Goal: Navigation & Orientation: Find specific page/section

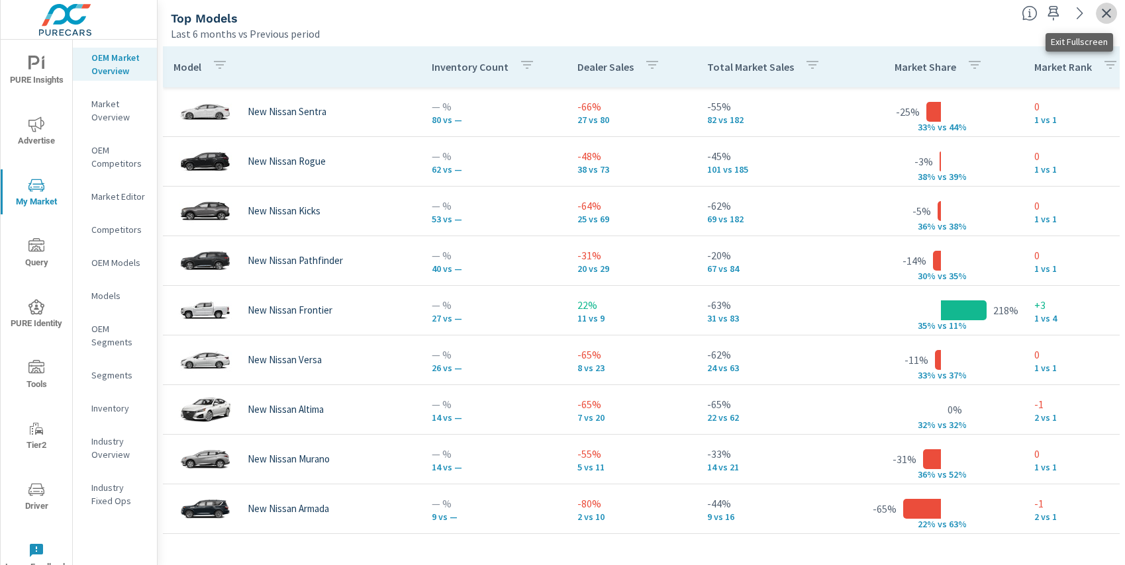
click at [1102, 10] on icon "button" at bounding box center [1106, 13] width 16 height 16
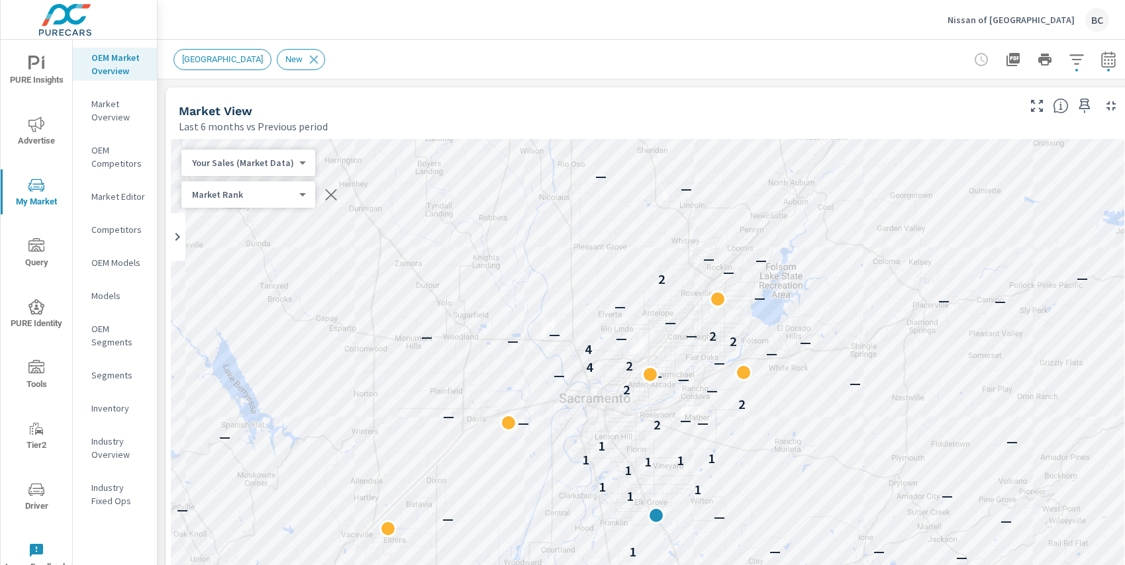
click at [1060, 24] on p "Nissan of [GEOGRAPHIC_DATA]" at bounding box center [1010, 20] width 127 height 12
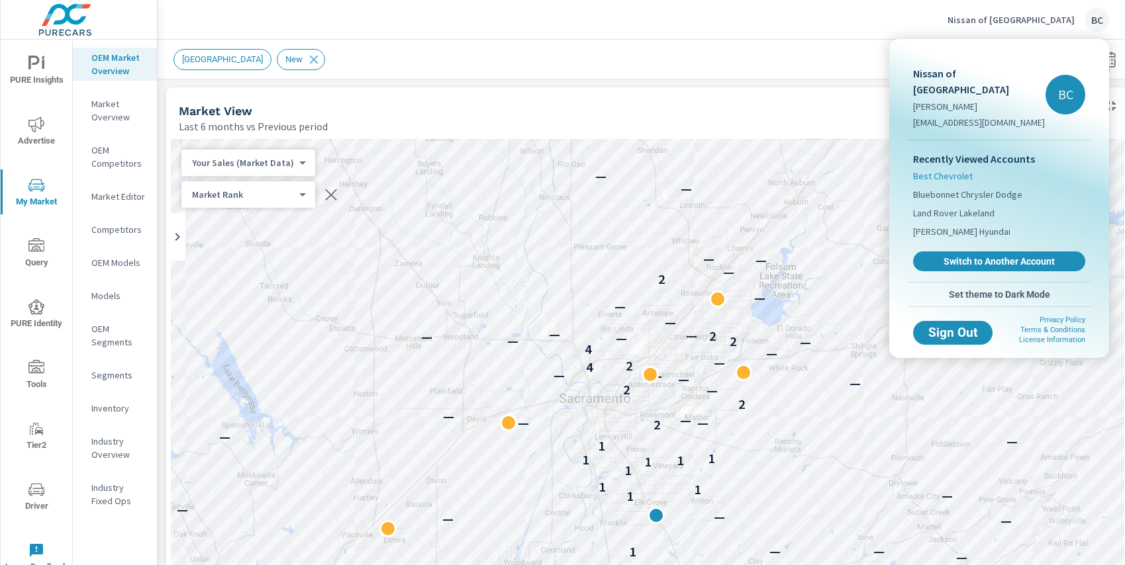
click at [953, 169] on span "Best Chevrolet" at bounding box center [943, 175] width 60 height 13
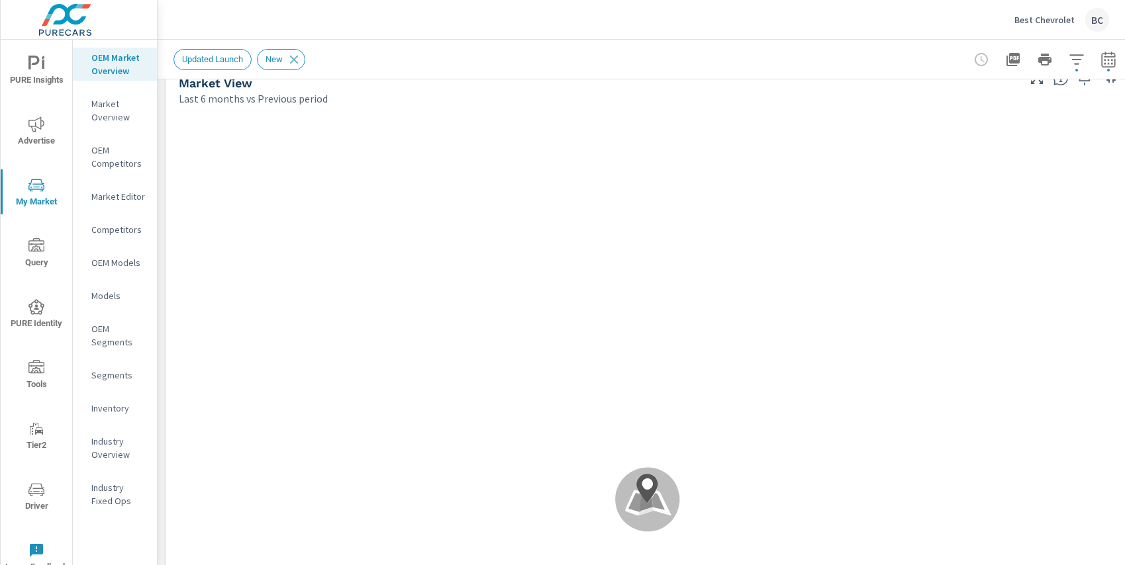
scroll to position [31, 0]
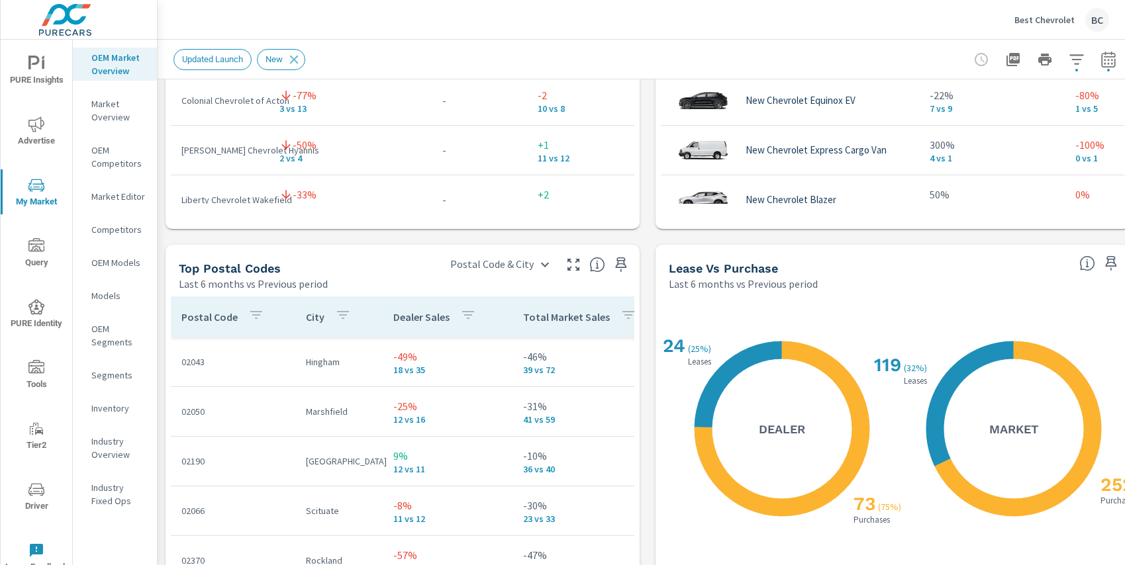
scroll to position [1543, 0]
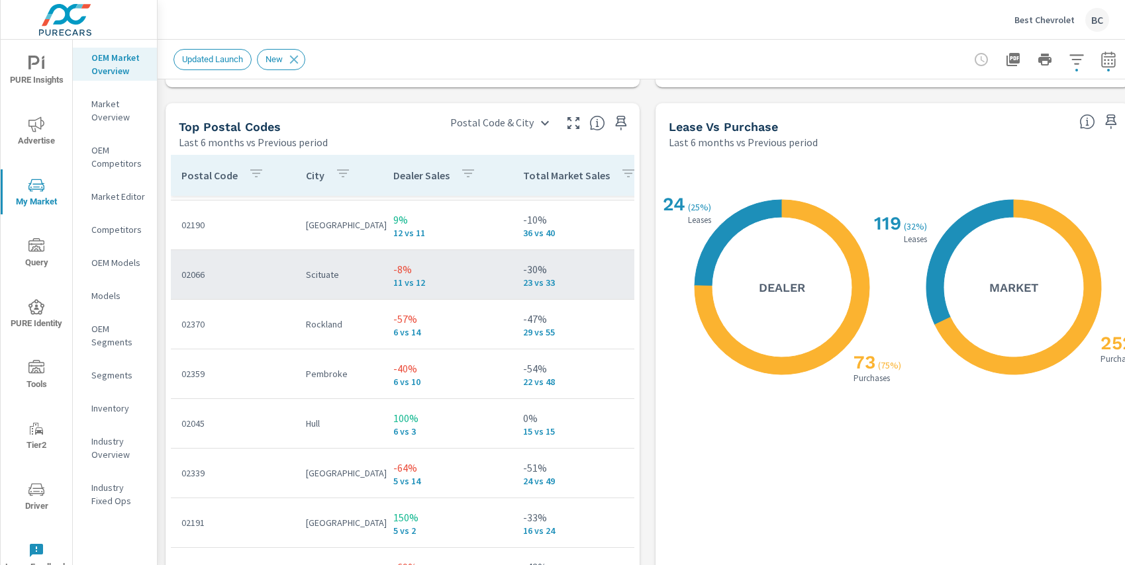
scroll to position [106, 0]
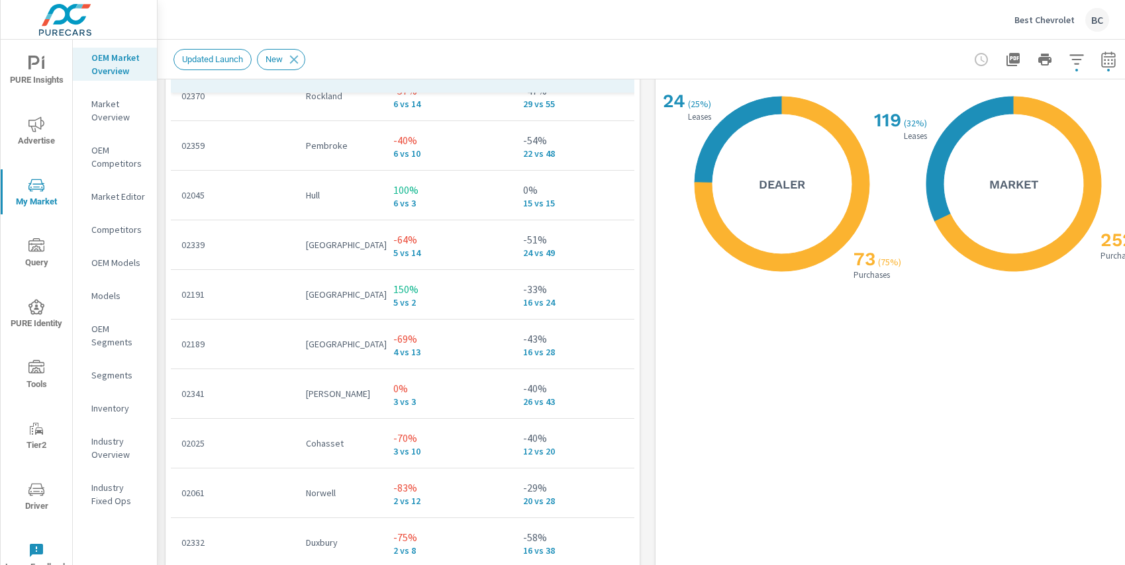
scroll to position [1655, 0]
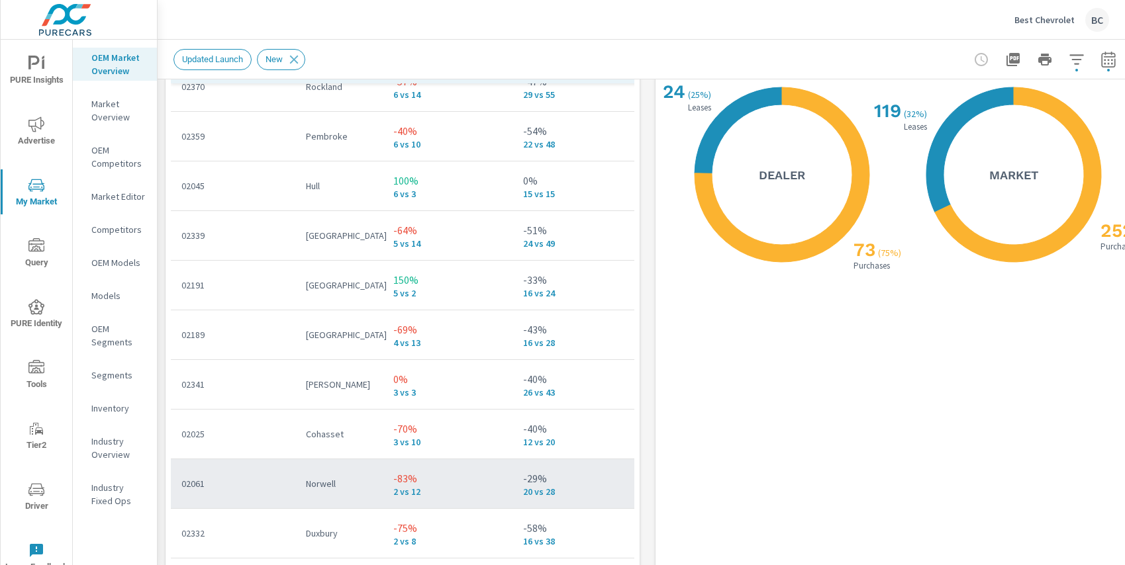
scroll to position [23, 0]
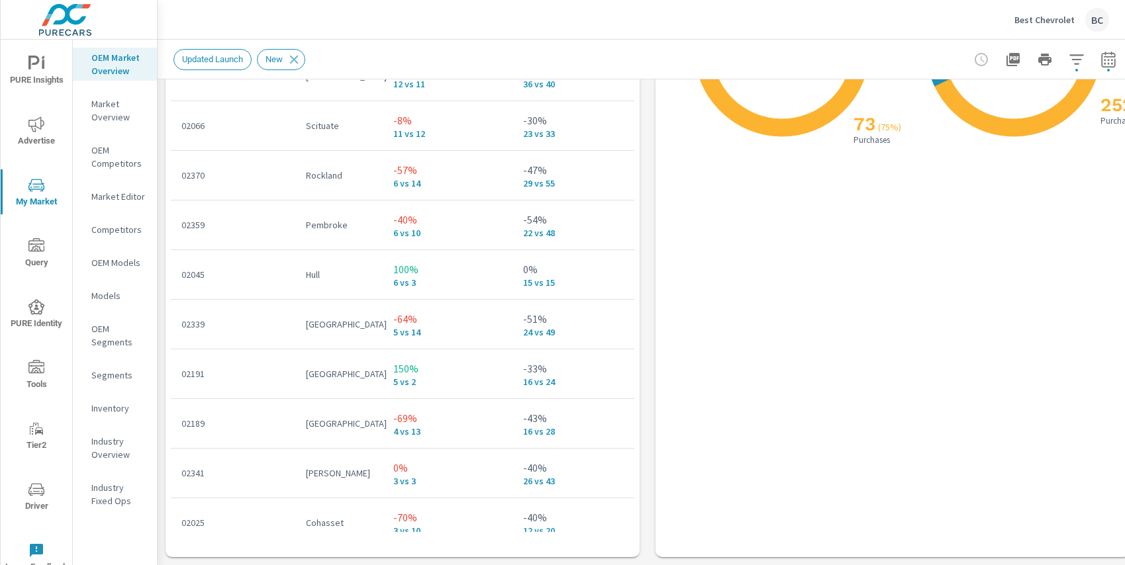
scroll to position [1791, 0]
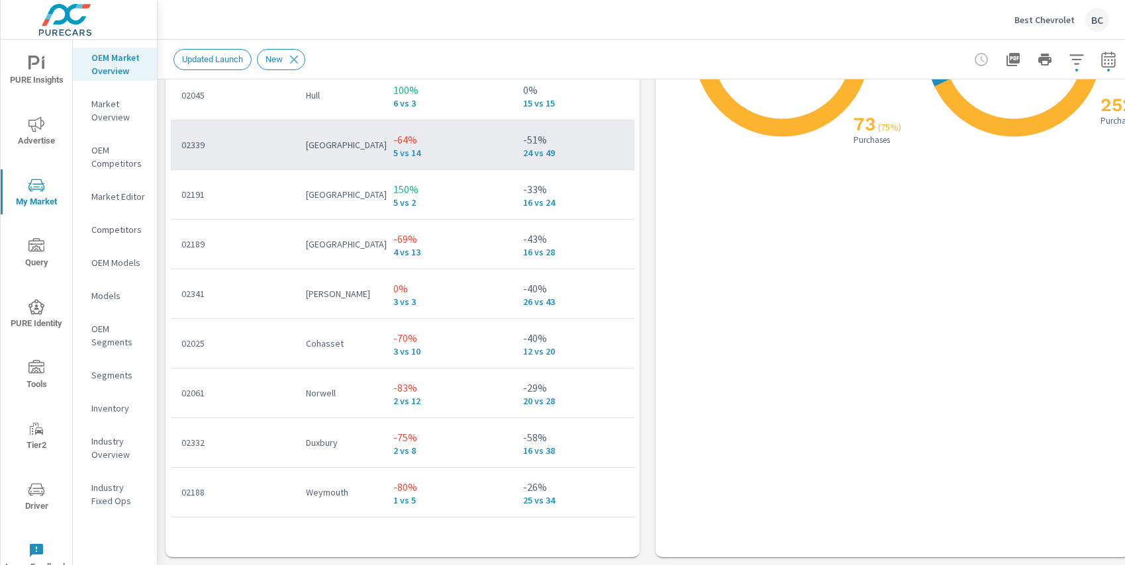
scroll to position [185, 0]
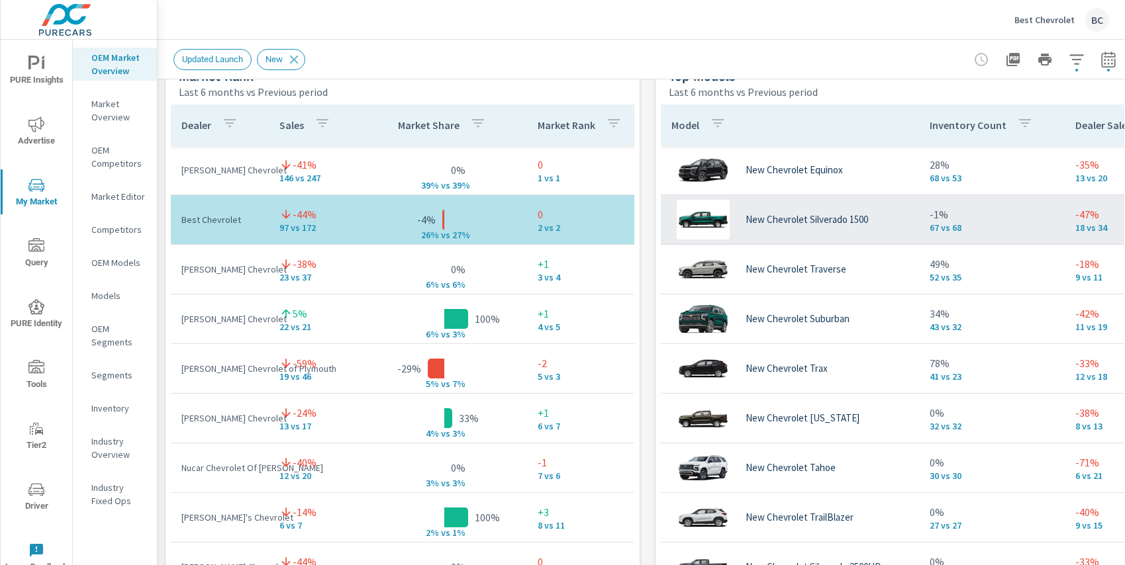
scroll to position [870, 0]
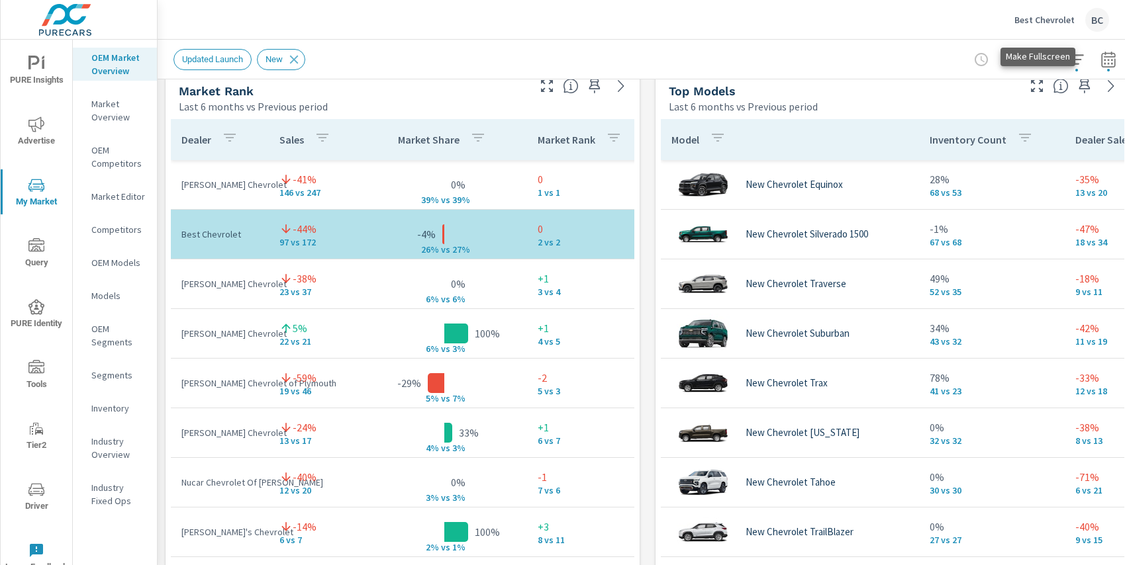
click at [1040, 93] on icon "button" at bounding box center [1037, 86] width 16 height 16
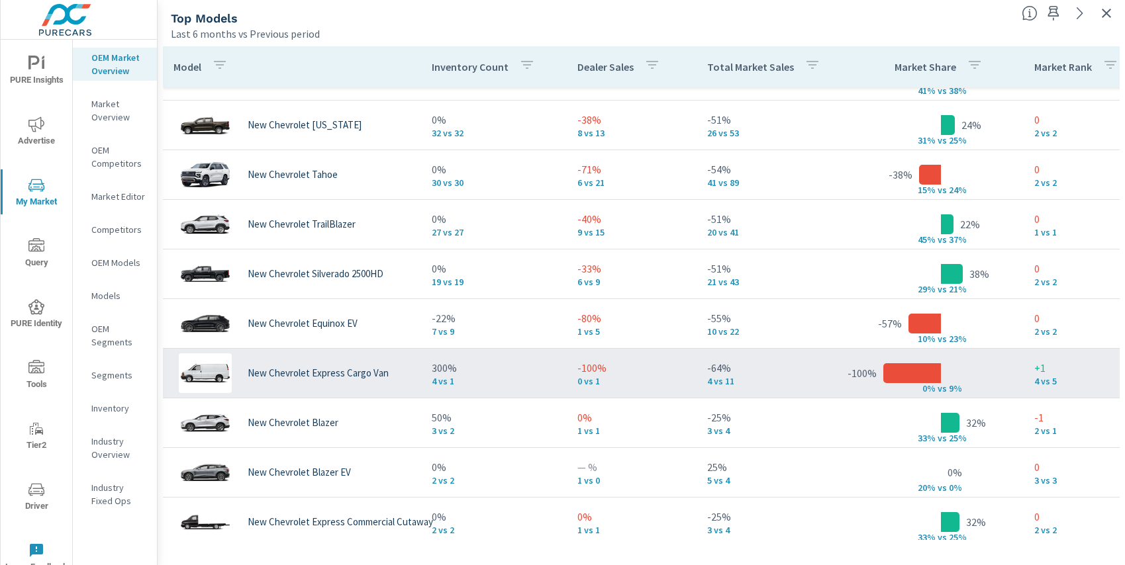
scroll to position [128, 0]
